Goal: Task Accomplishment & Management: Manage account settings

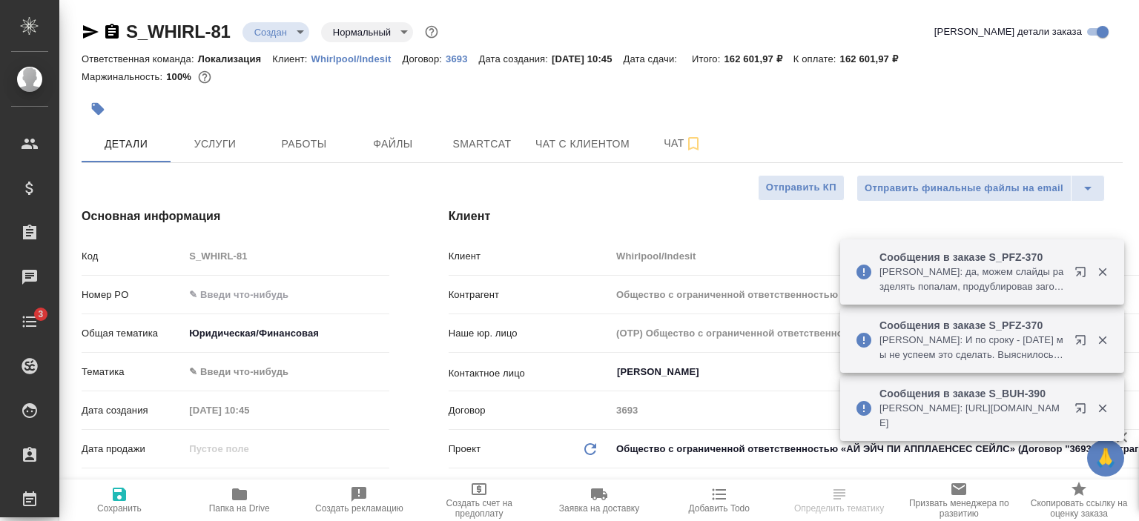
select select "RU"
type input "[PERSON_NAME]"
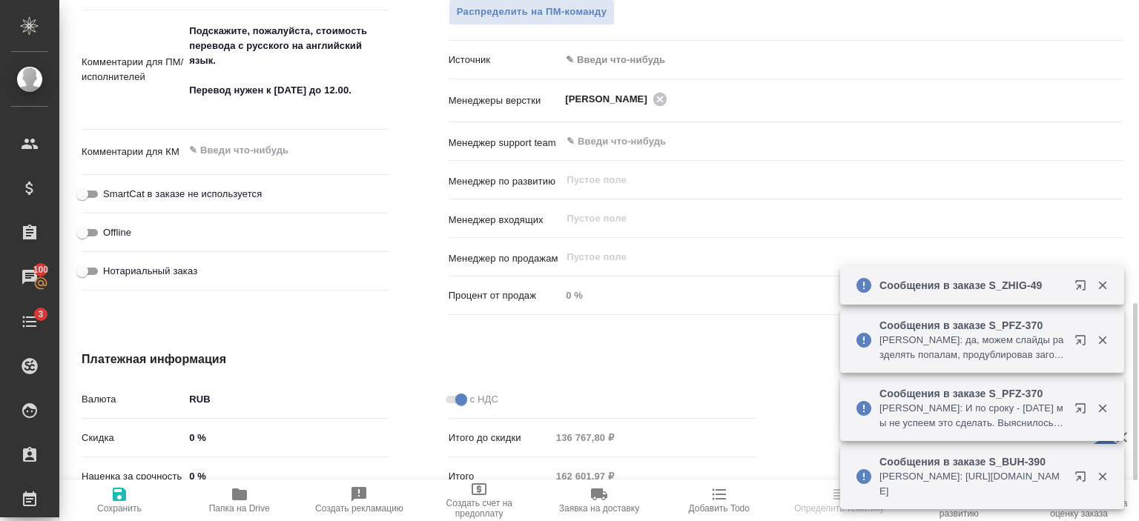
scroll to position [881, 0]
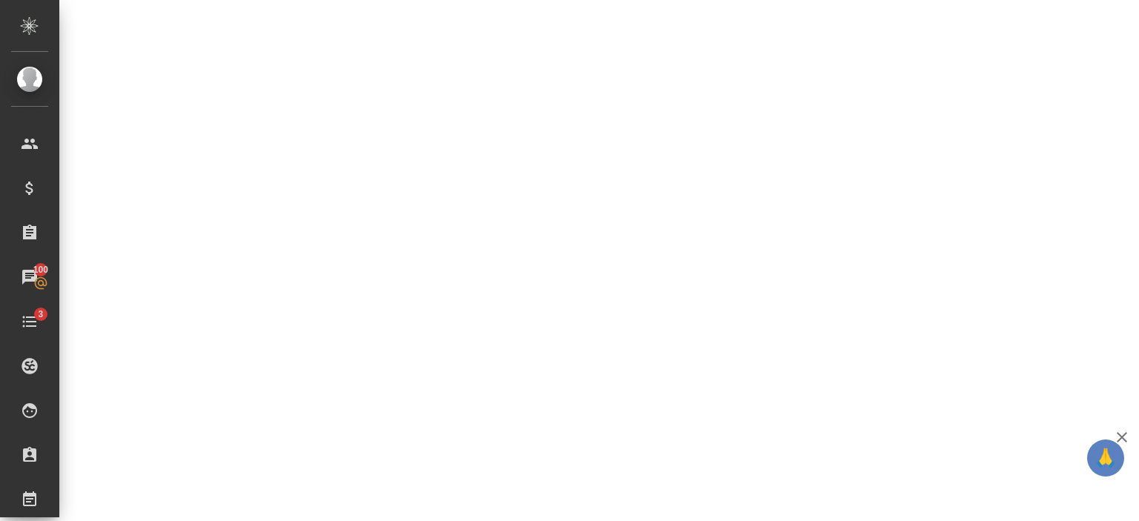
select select "RU"
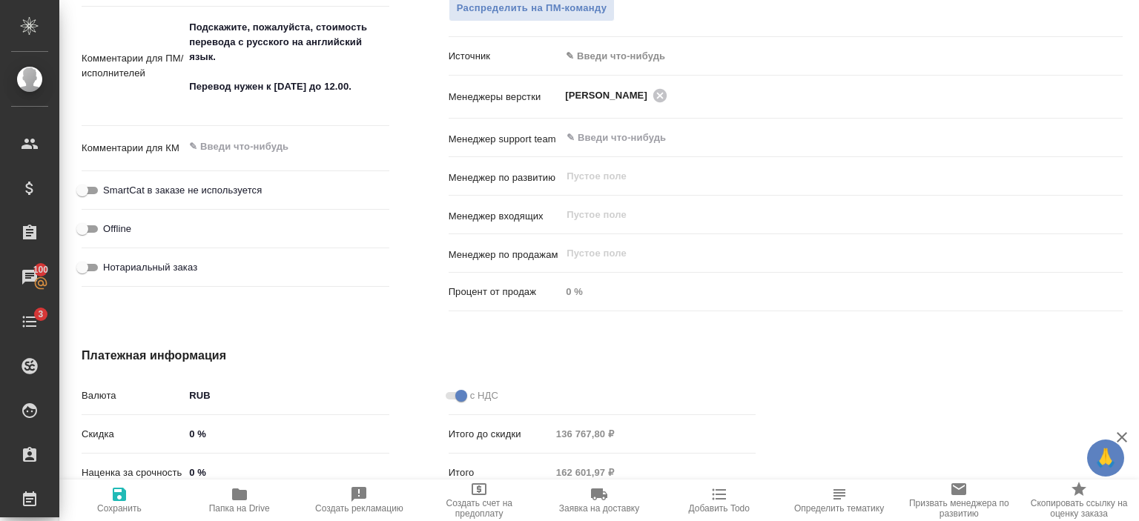
type textarea "x"
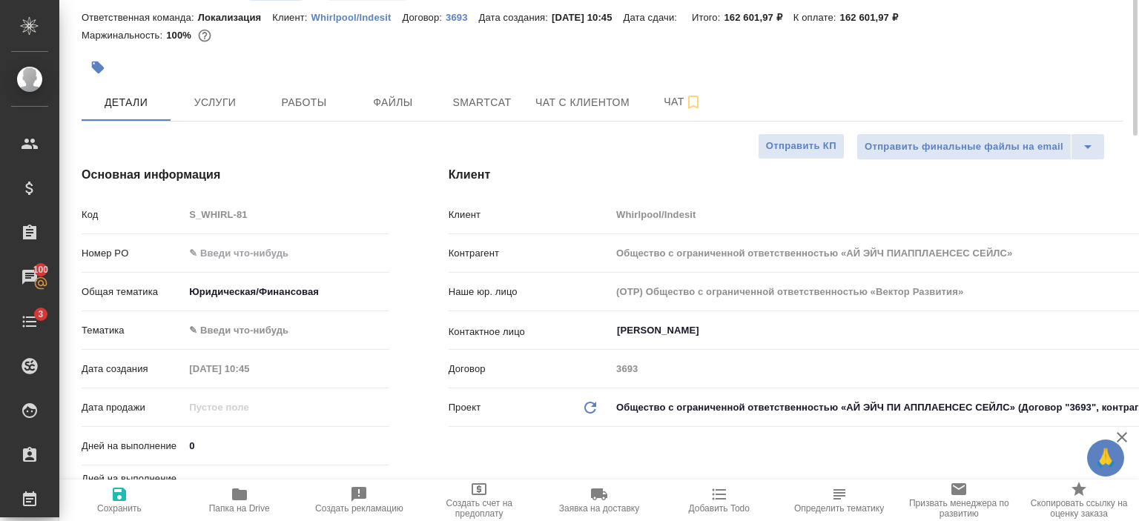
scroll to position [0, 0]
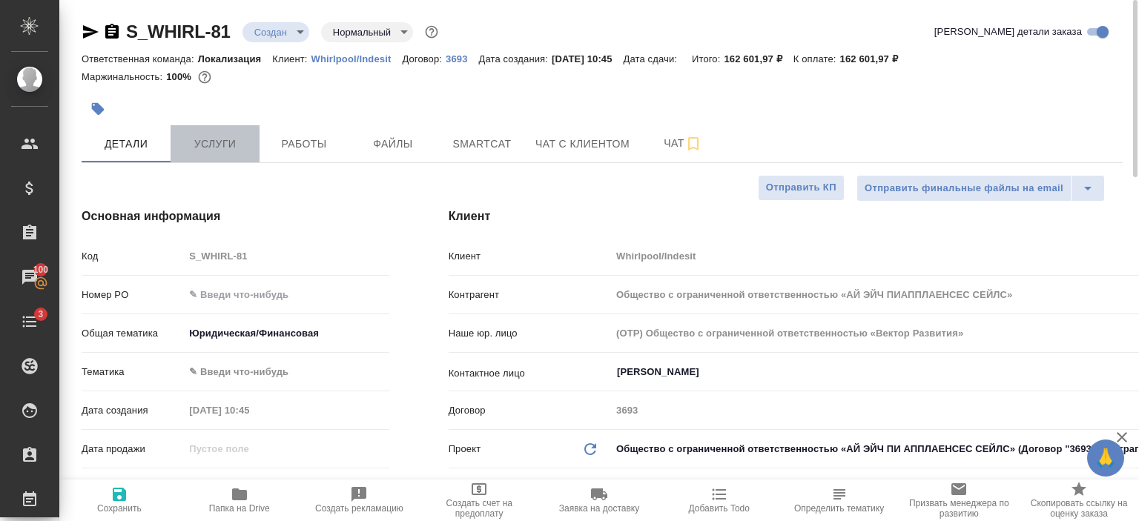
click at [221, 145] on span "Услуги" at bounding box center [214, 144] width 71 height 19
